Goal: Download file/media

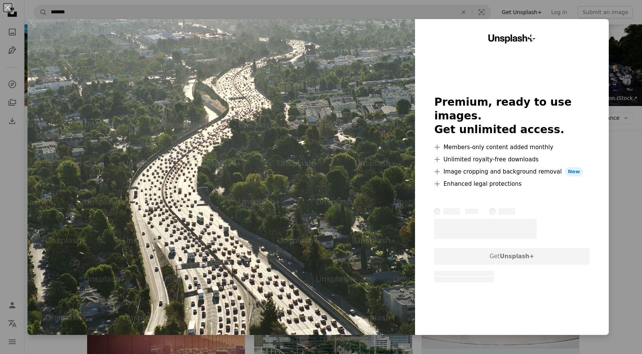
scroll to position [956, 0]
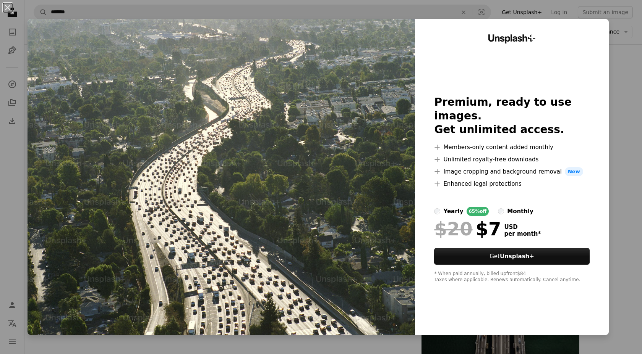
click at [621, 100] on div "An X shape Unsplash+ Premium, ready to use images. Get unlimited access. A plus…" at bounding box center [321, 177] width 642 height 354
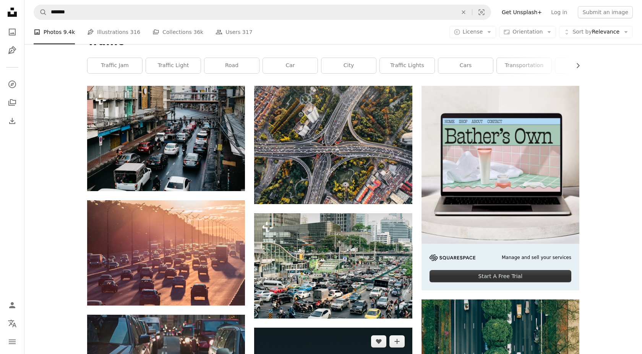
scroll to position [66, 0]
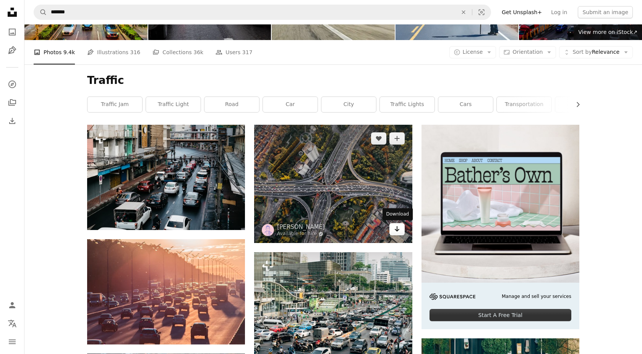
click at [395, 228] on icon "Arrow pointing down" at bounding box center [397, 229] width 6 height 9
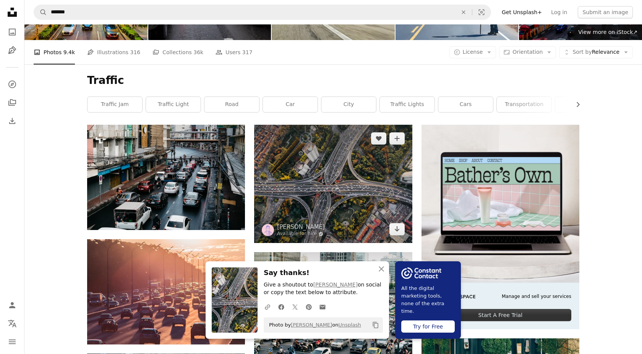
click at [320, 190] on img at bounding box center [333, 184] width 158 height 118
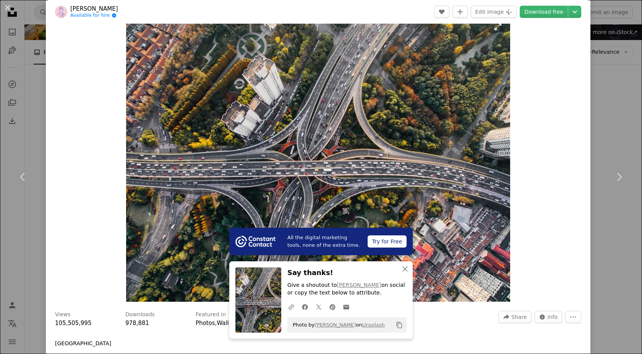
scroll to position [22, 0]
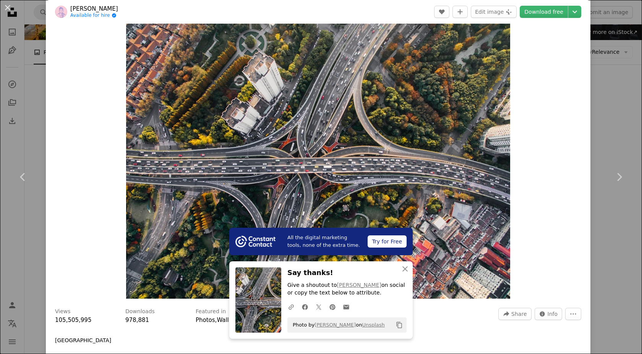
click at [614, 102] on div "An X shape Chevron left Chevron right All the digital marketing tools, none of …" at bounding box center [321, 177] width 642 height 354
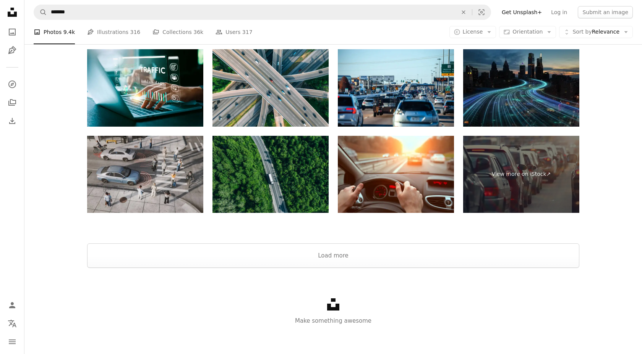
scroll to position [1622, 0]
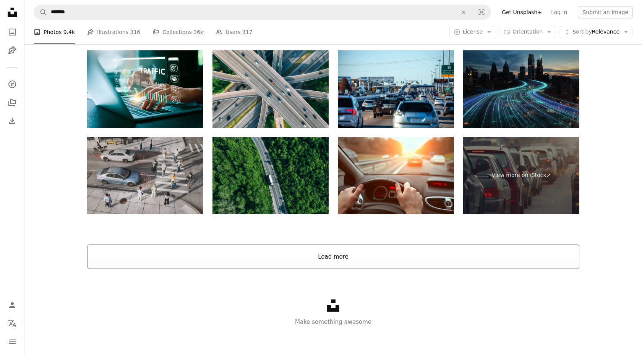
click at [371, 264] on button "Load more" at bounding box center [333, 257] width 492 height 24
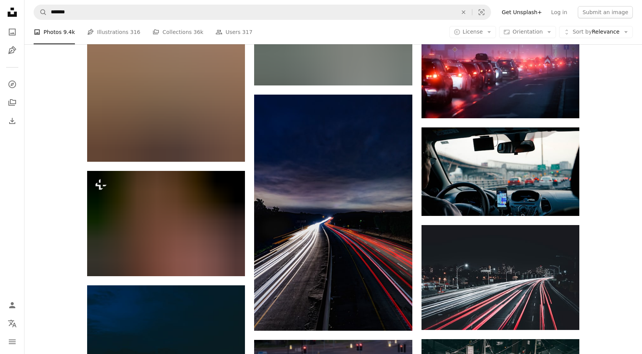
scroll to position [6891, 0]
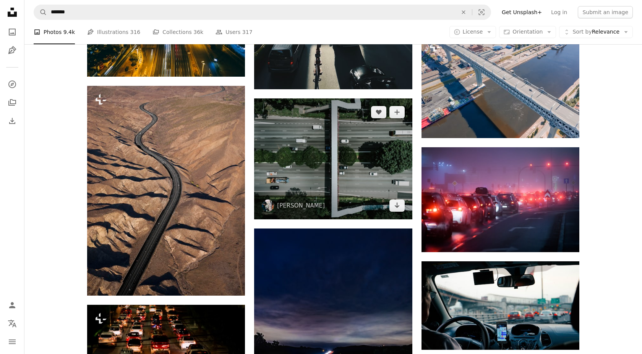
click at [372, 175] on img at bounding box center [333, 159] width 158 height 121
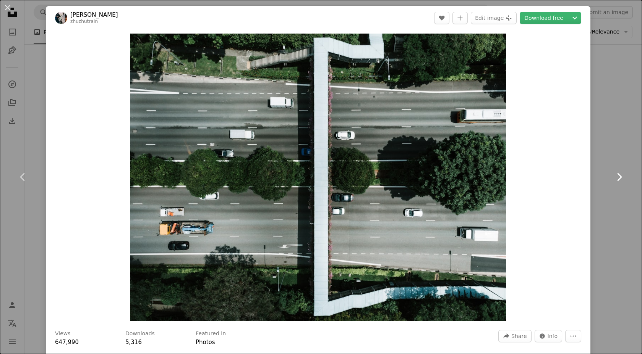
click at [609, 201] on link "Chevron right" at bounding box center [619, 177] width 46 height 73
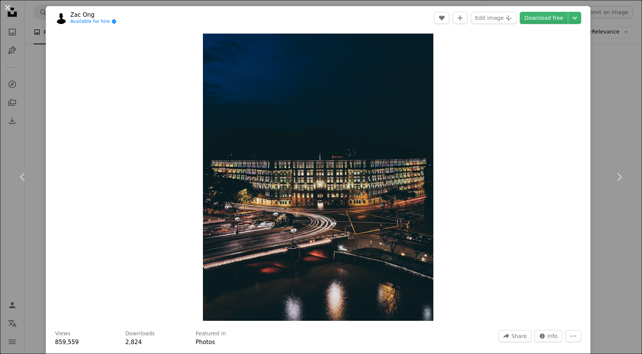
click at [7, 7] on button "An X shape" at bounding box center [7, 7] width 9 height 9
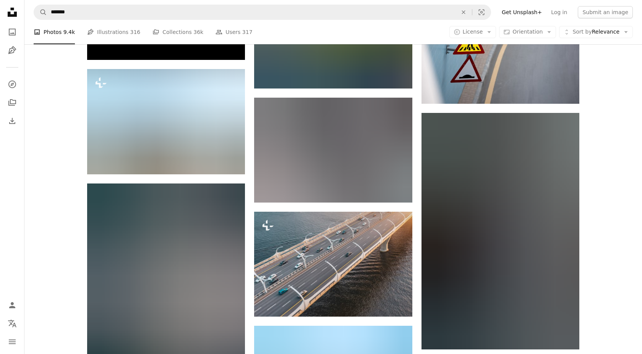
scroll to position [13275, 0]
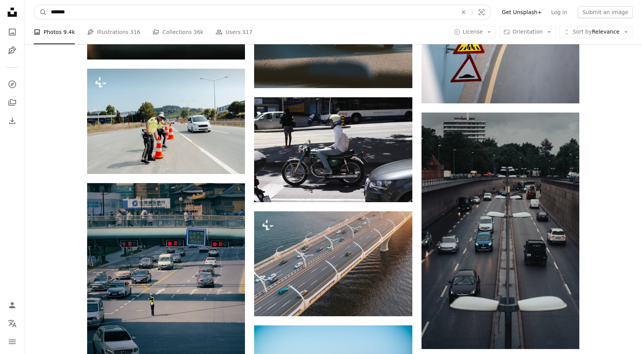
click at [104, 13] on input "*******" at bounding box center [251, 12] width 408 height 15
type input "**********"
click at [34, 5] on button "A magnifying glass" at bounding box center [40, 12] width 13 height 15
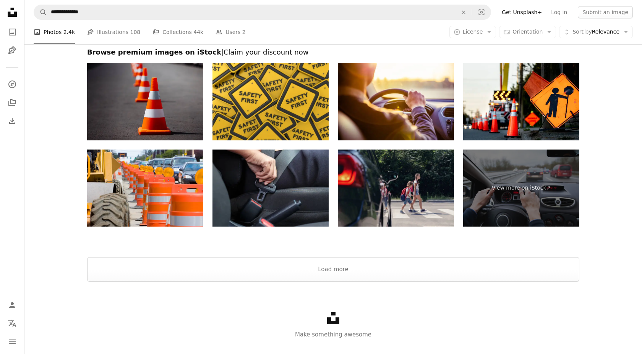
scroll to position [1238, 0]
